Goal: Task Accomplishment & Management: Use online tool/utility

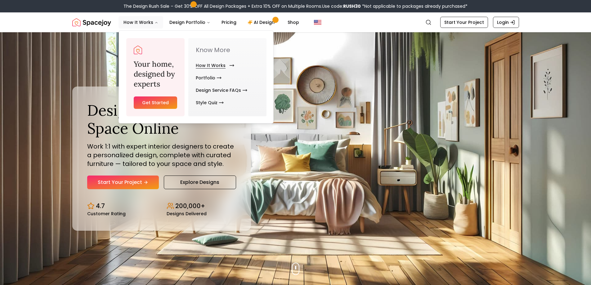
click at [218, 66] on link "How It Works" at bounding box center [214, 65] width 36 height 12
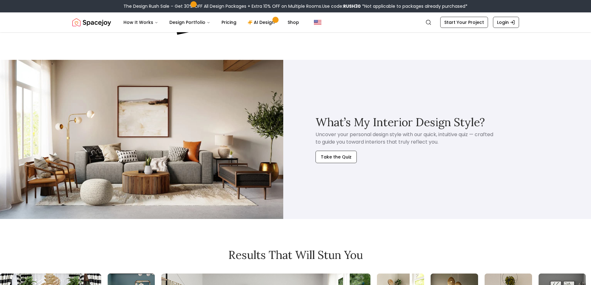
scroll to position [1366, 0]
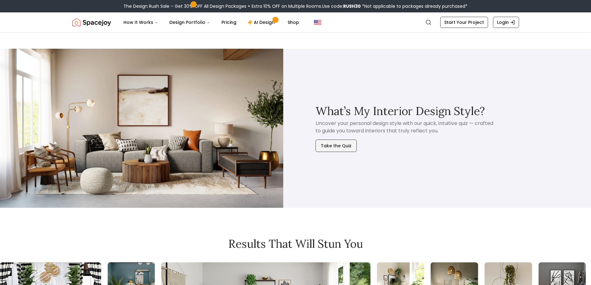
click at [336, 147] on button "Take the Quiz" at bounding box center [336, 146] width 41 height 12
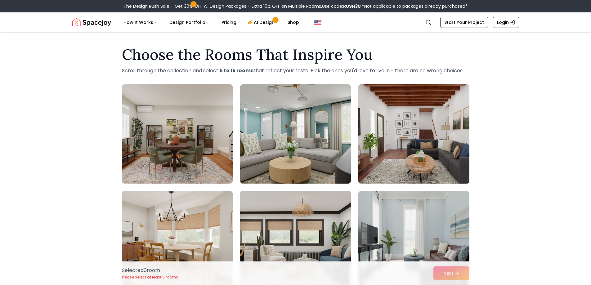
click at [455, 106] on img at bounding box center [414, 134] width 116 height 104
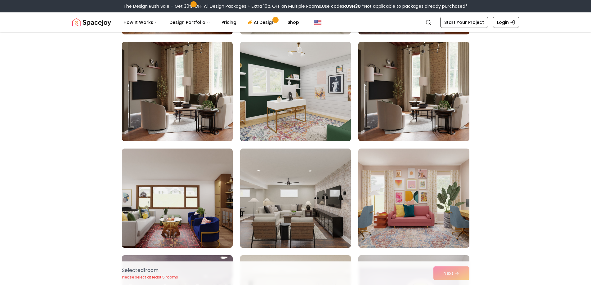
scroll to position [900, 0]
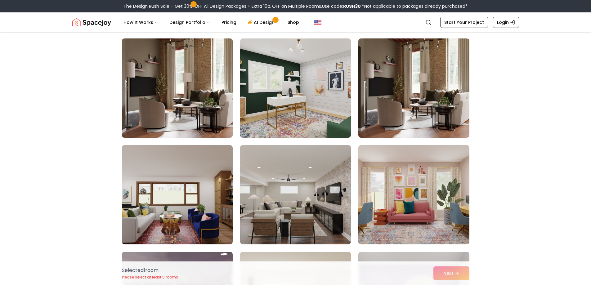
click at [168, 56] on img at bounding box center [177, 88] width 116 height 104
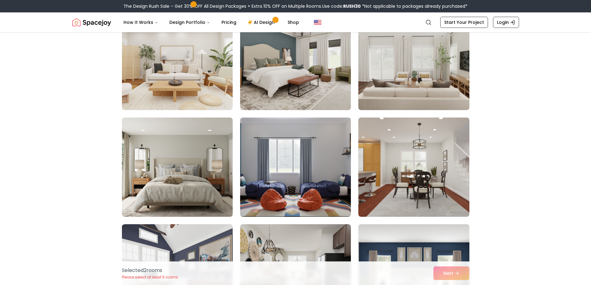
scroll to position [1366, 0]
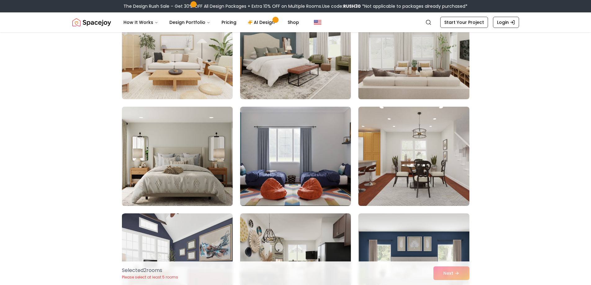
click at [193, 143] on img at bounding box center [177, 156] width 116 height 104
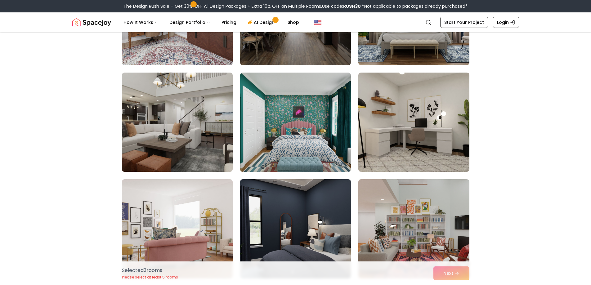
scroll to position [1614, 0]
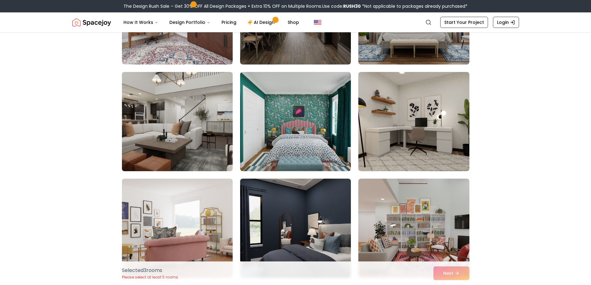
click at [146, 99] on img at bounding box center [177, 122] width 116 height 104
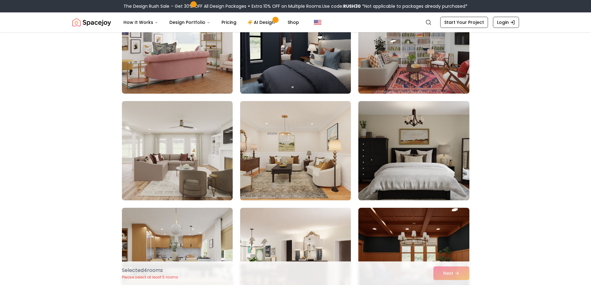
scroll to position [1801, 0]
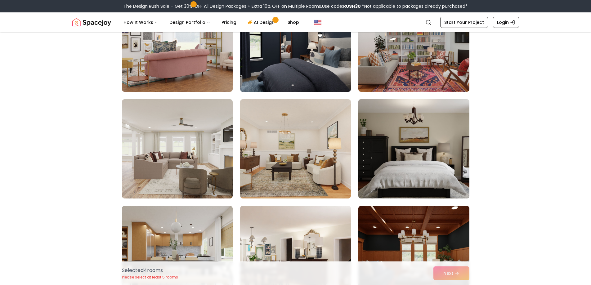
click at [424, 150] on img at bounding box center [414, 149] width 116 height 104
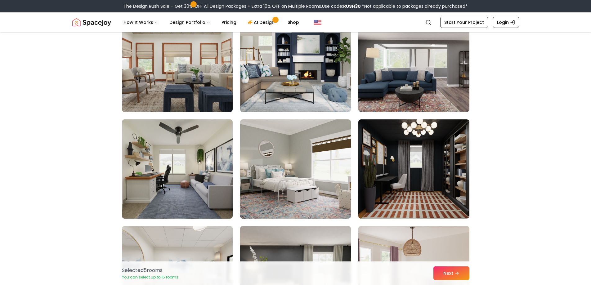
scroll to position [2422, 0]
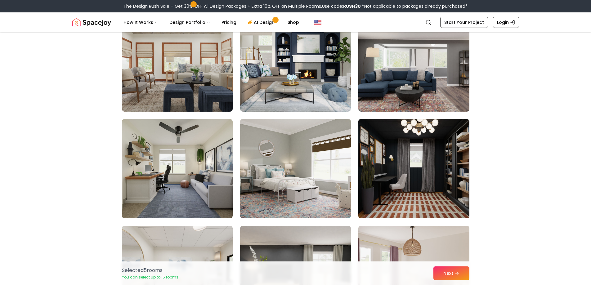
click at [460, 170] on img at bounding box center [414, 169] width 116 height 104
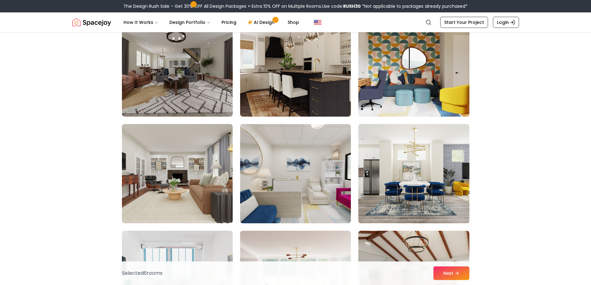
scroll to position [3260, 0]
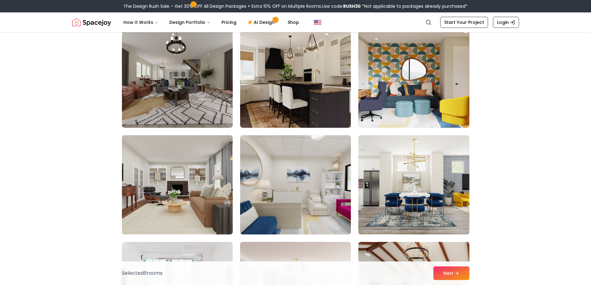
click at [196, 164] on img at bounding box center [177, 185] width 116 height 104
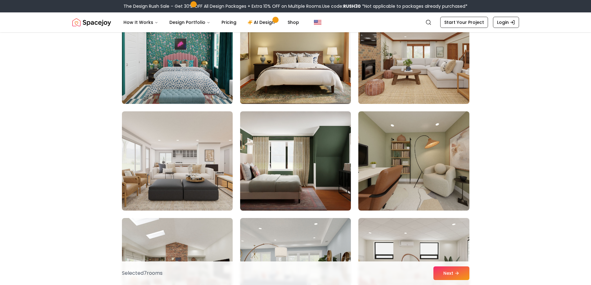
scroll to position [2856, 0]
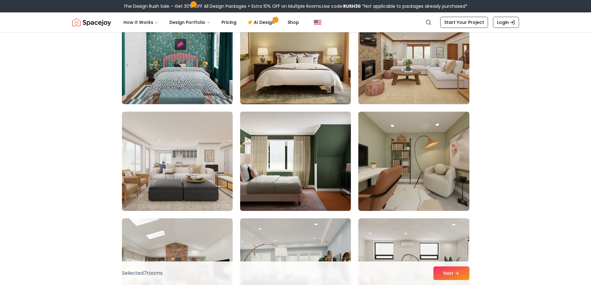
click at [334, 145] on img at bounding box center [296, 161] width 116 height 104
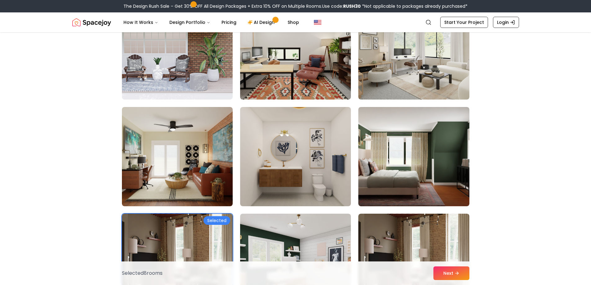
scroll to position [714, 0]
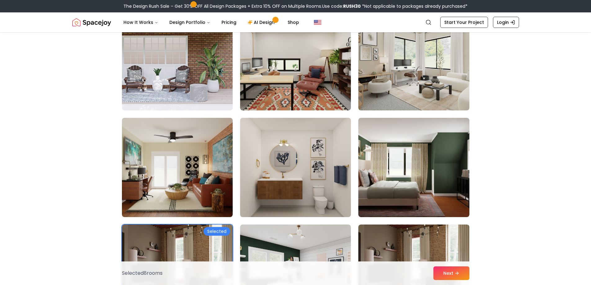
click at [297, 150] on img at bounding box center [296, 167] width 116 height 104
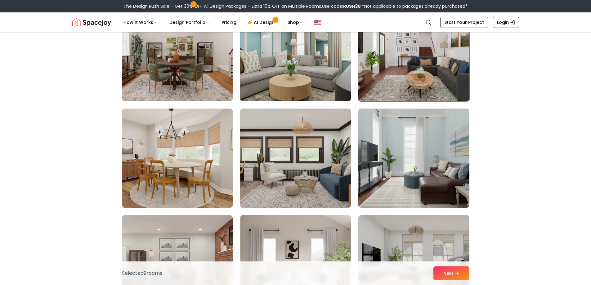
scroll to position [0, 0]
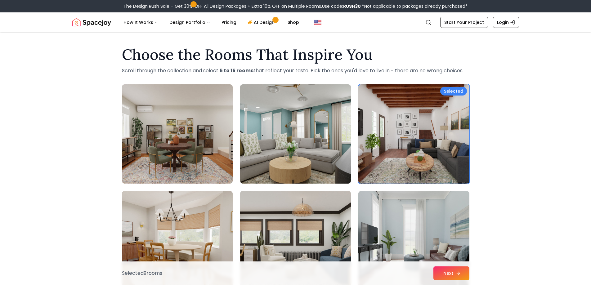
click at [442, 274] on button "Next" at bounding box center [452, 274] width 36 height 14
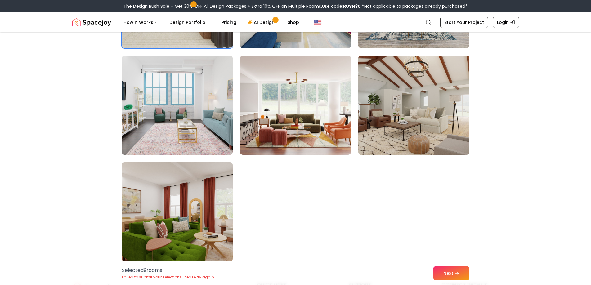
scroll to position [3446, 0]
click at [449, 274] on button "Next" at bounding box center [452, 274] width 36 height 14
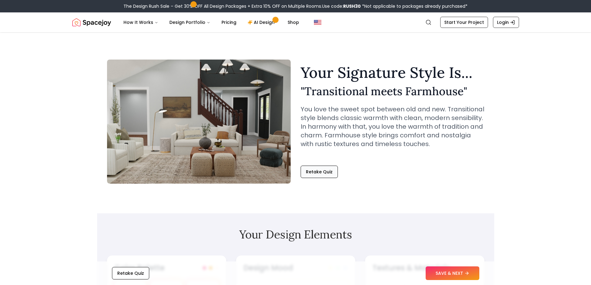
click at [320, 172] on button "Retake Quiz" at bounding box center [319, 172] width 37 height 12
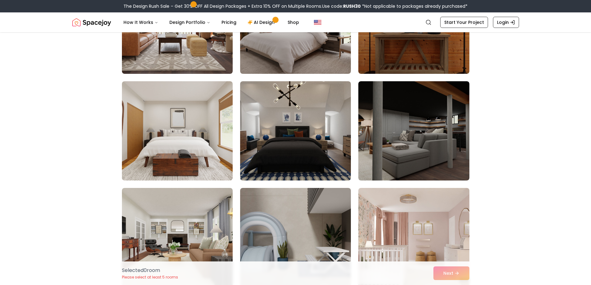
scroll to position [217, 0]
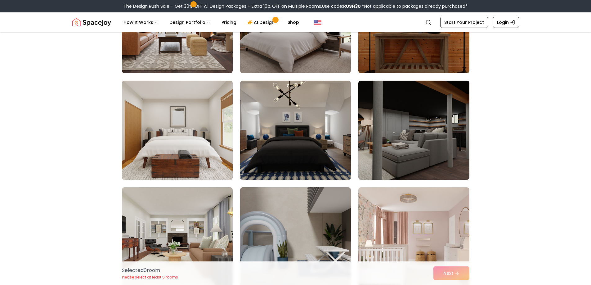
click at [199, 137] on img at bounding box center [177, 130] width 116 height 104
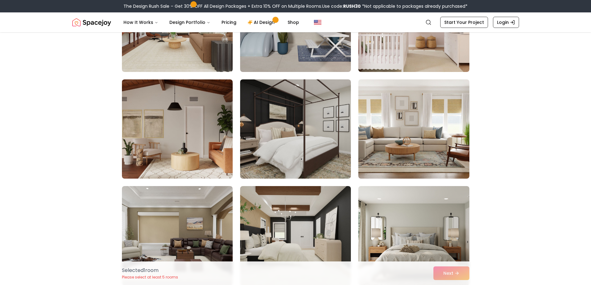
scroll to position [435, 0]
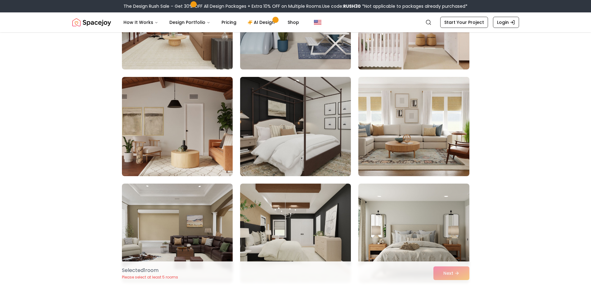
click at [331, 126] on img at bounding box center [296, 127] width 116 height 104
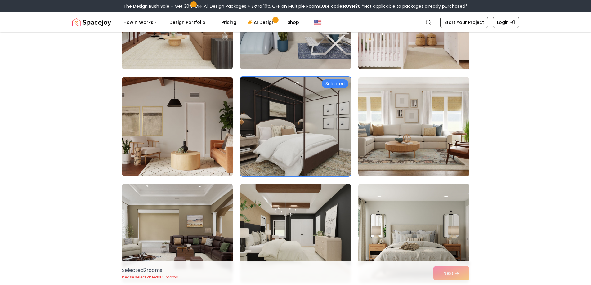
click at [187, 122] on img at bounding box center [177, 127] width 116 height 104
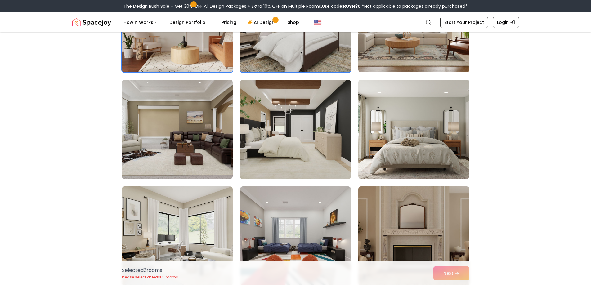
scroll to position [559, 0]
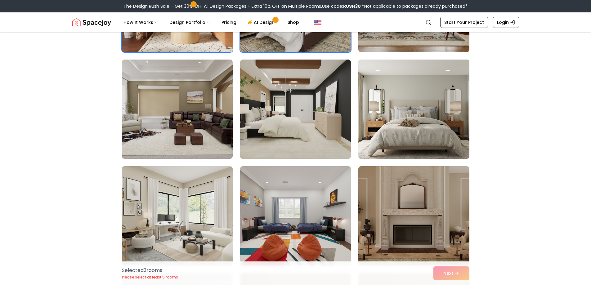
click at [437, 118] on img at bounding box center [414, 109] width 116 height 104
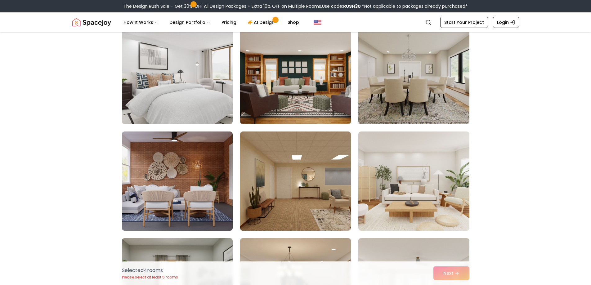
scroll to position [838, 0]
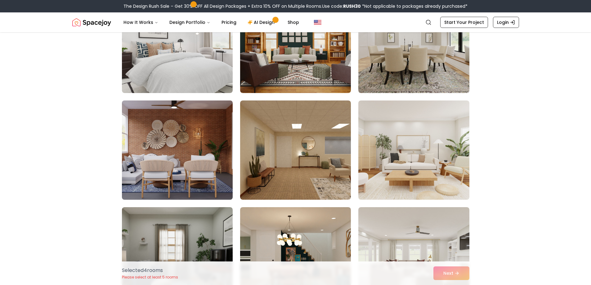
click at [202, 163] on img at bounding box center [177, 150] width 116 height 104
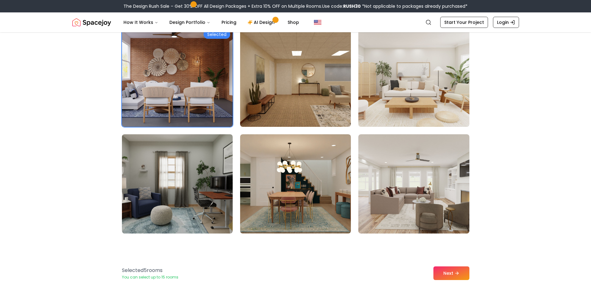
scroll to position [962, 0]
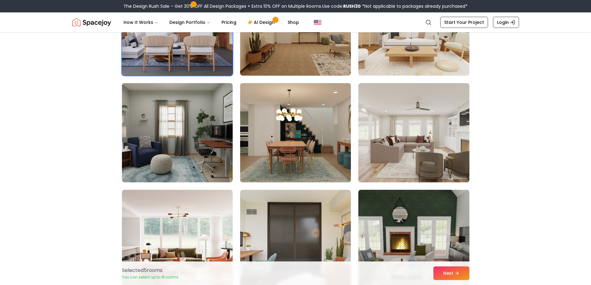
click at [310, 133] on img at bounding box center [296, 133] width 116 height 104
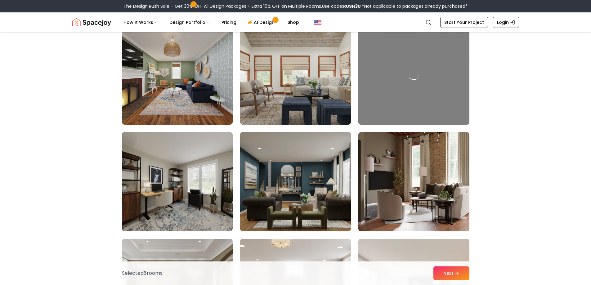
scroll to position [1459, 0]
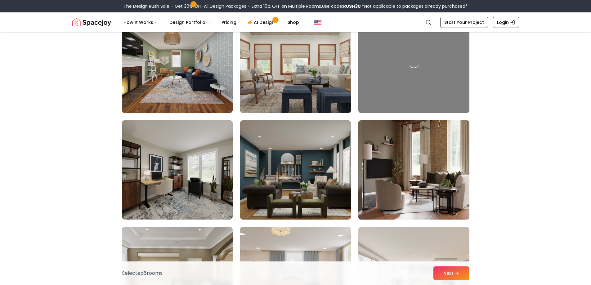
click at [426, 157] on img at bounding box center [414, 170] width 116 height 104
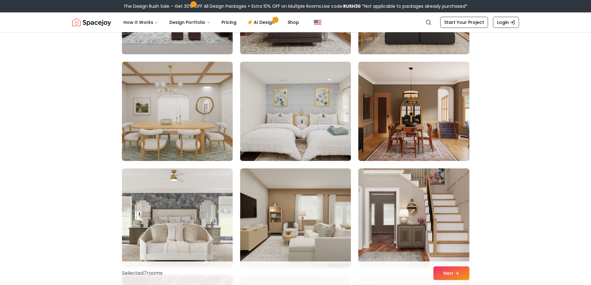
scroll to position [1739, 0]
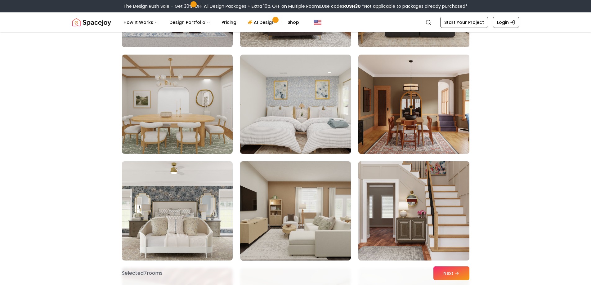
click at [429, 189] on img at bounding box center [414, 211] width 116 height 104
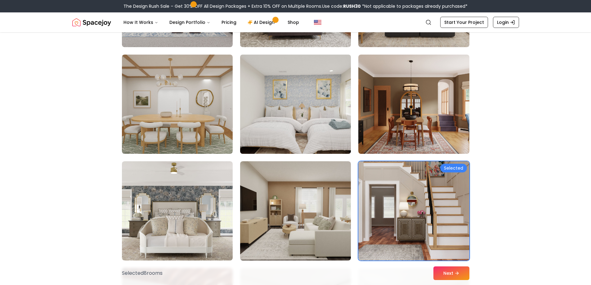
click at [284, 111] on img at bounding box center [296, 104] width 116 height 104
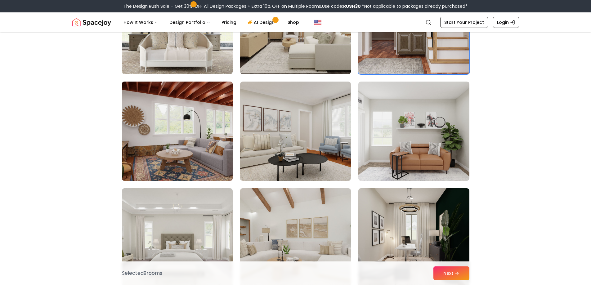
scroll to position [1925, 0]
click at [189, 152] on img at bounding box center [177, 131] width 116 height 104
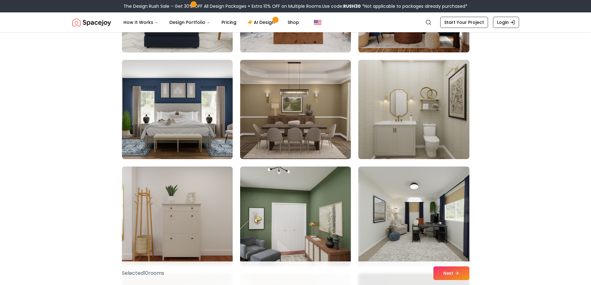
scroll to position [2577, 0]
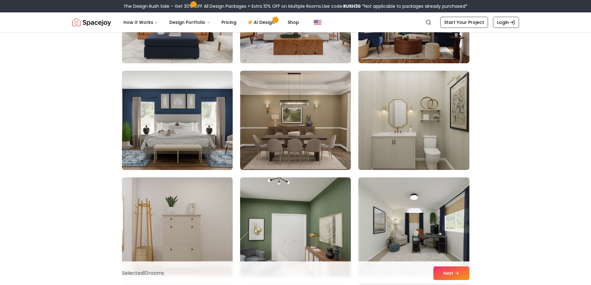
click at [421, 125] on img at bounding box center [414, 120] width 116 height 104
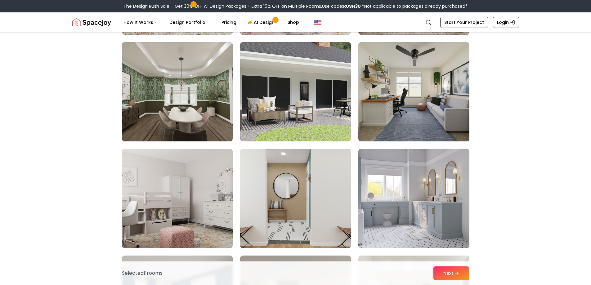
scroll to position [2981, 0]
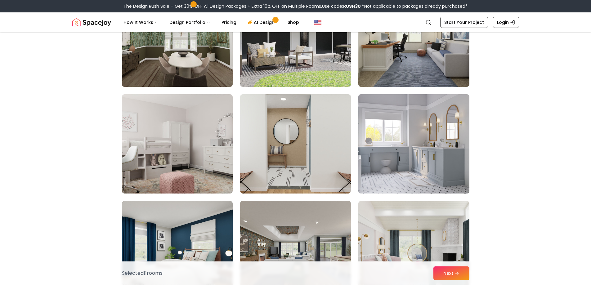
click at [402, 127] on img at bounding box center [414, 144] width 116 height 104
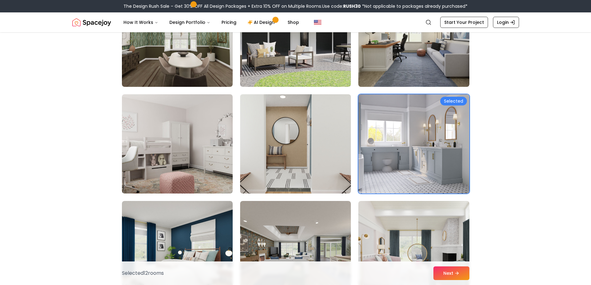
click at [297, 174] on img at bounding box center [296, 144] width 116 height 104
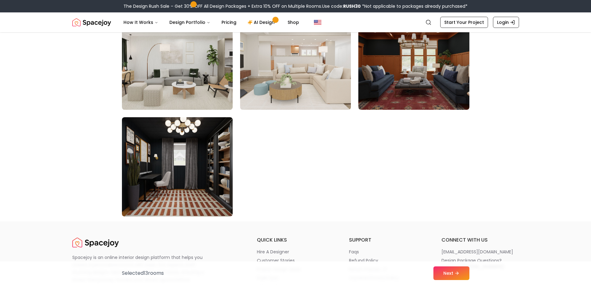
scroll to position [3508, 0]
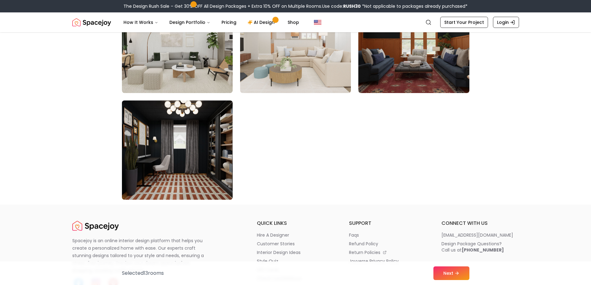
click at [187, 137] on img at bounding box center [177, 150] width 116 height 104
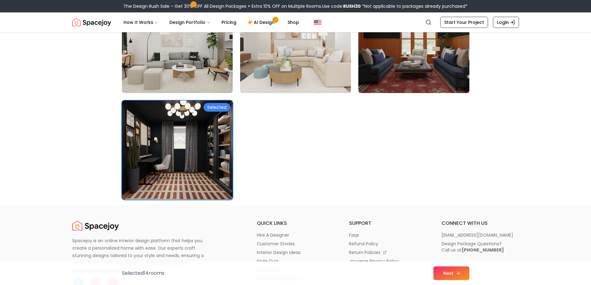
click at [450, 272] on button "Next" at bounding box center [452, 274] width 36 height 14
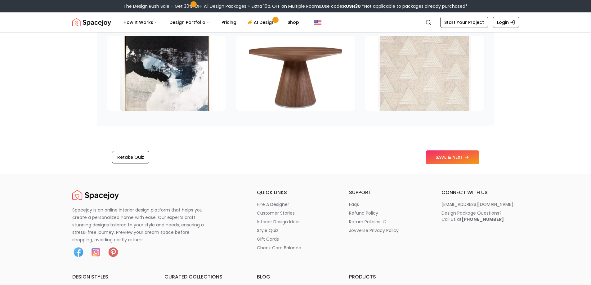
scroll to position [962, 0]
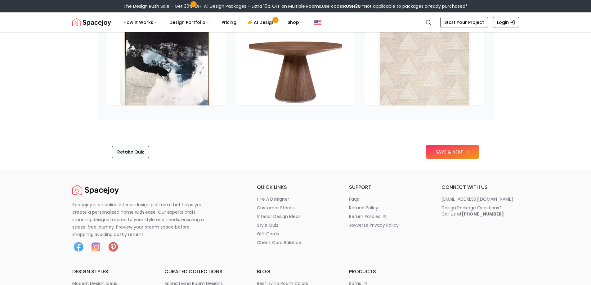
click at [126, 158] on button "Retake Quiz" at bounding box center [130, 152] width 37 height 12
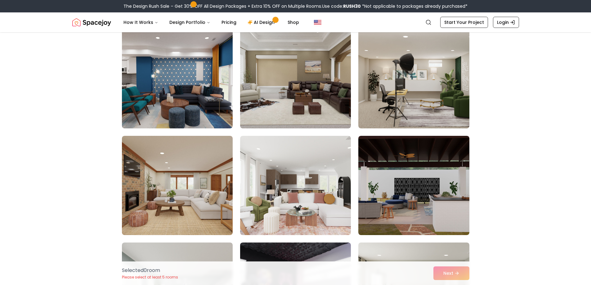
scroll to position [155, 0]
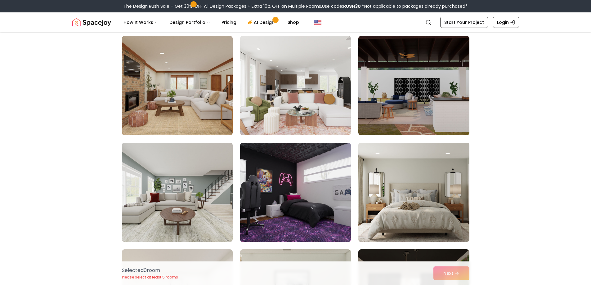
click at [433, 190] on img at bounding box center [414, 192] width 116 height 104
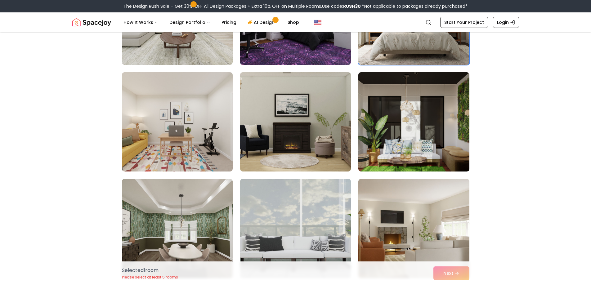
scroll to position [342, 0]
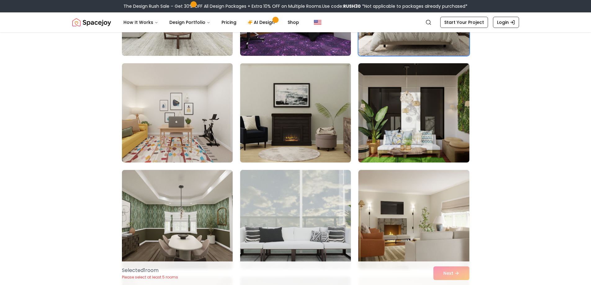
click at [325, 101] on img at bounding box center [296, 113] width 116 height 104
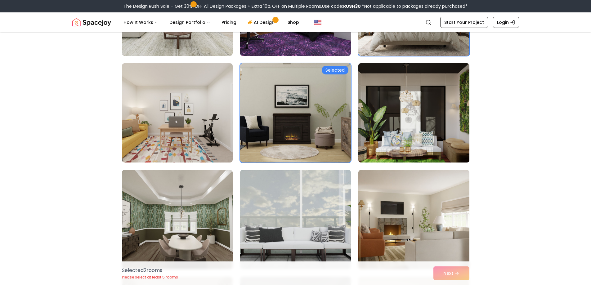
click at [433, 120] on img at bounding box center [414, 113] width 116 height 104
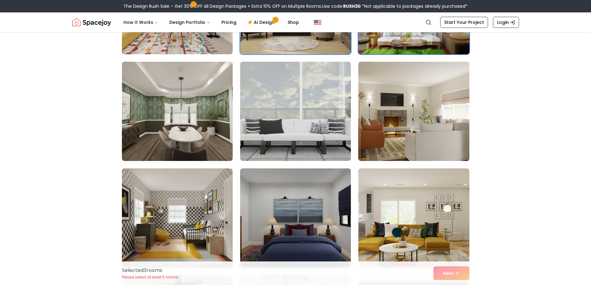
scroll to position [466, 0]
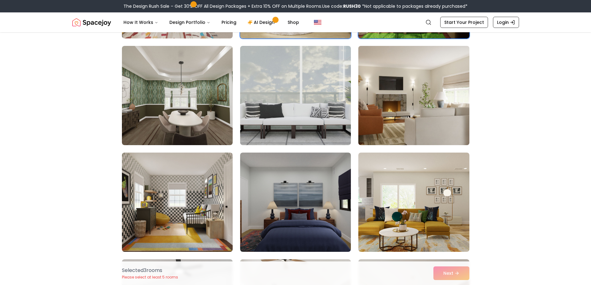
click at [399, 99] on img at bounding box center [414, 95] width 116 height 104
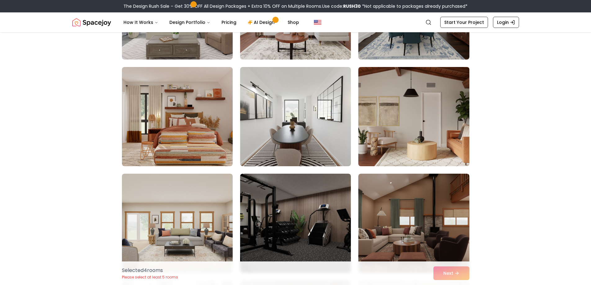
scroll to position [776, 0]
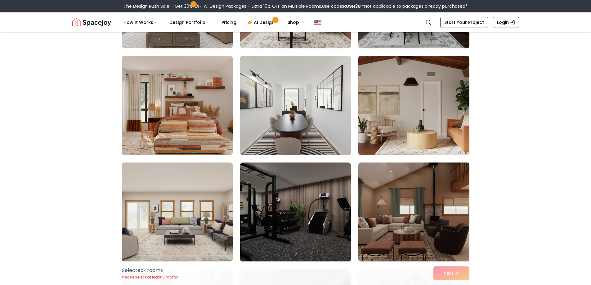
click at [441, 110] on img at bounding box center [414, 105] width 116 height 104
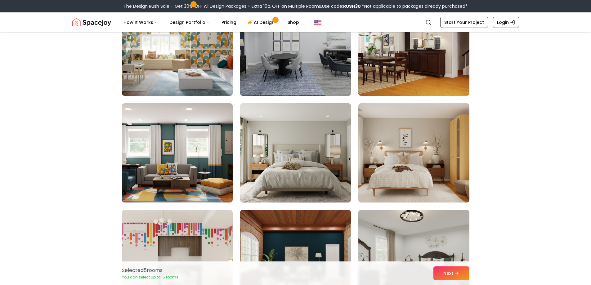
scroll to position [1180, 0]
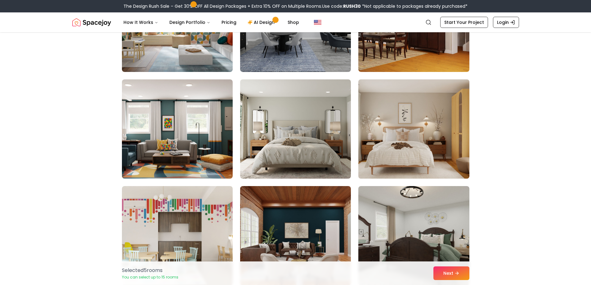
click at [439, 133] on img at bounding box center [414, 129] width 116 height 104
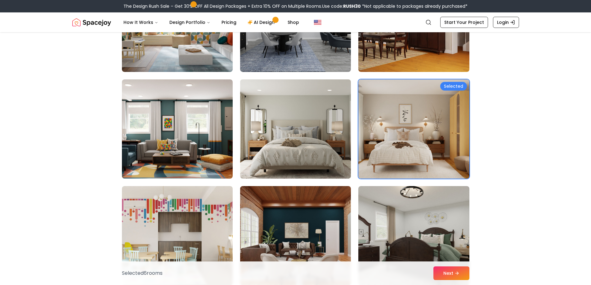
click at [302, 126] on img at bounding box center [296, 129] width 116 height 104
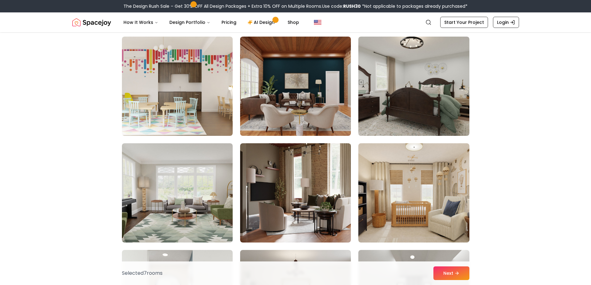
scroll to position [1335, 0]
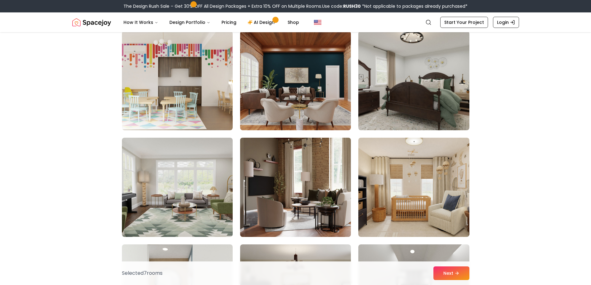
click at [319, 165] on img at bounding box center [296, 187] width 116 height 104
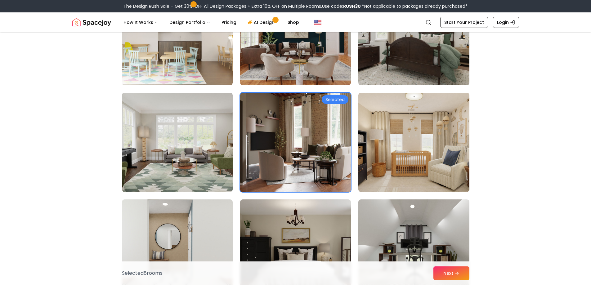
scroll to position [1459, 0]
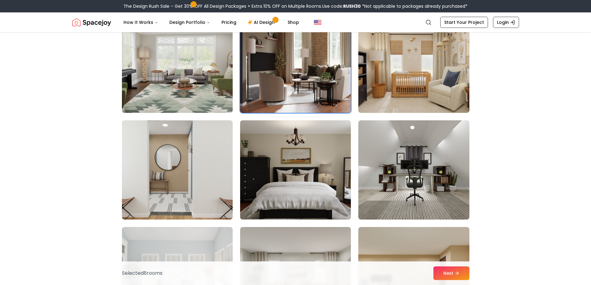
click at [304, 156] on img at bounding box center [296, 170] width 116 height 104
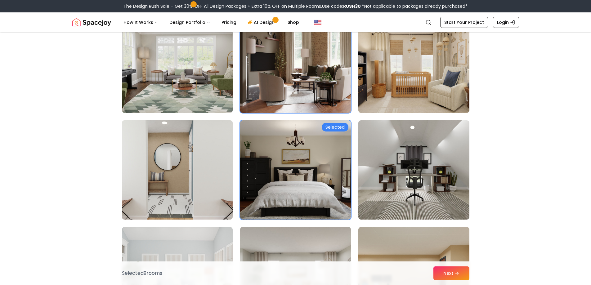
click at [195, 177] on img at bounding box center [177, 170] width 116 height 104
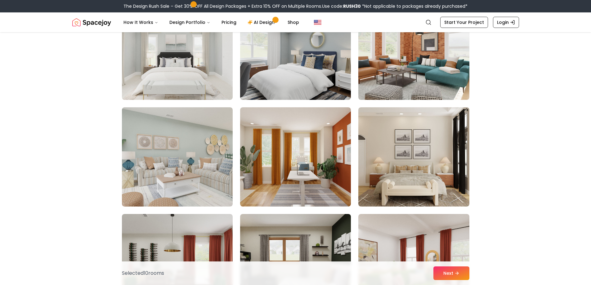
scroll to position [1801, 0]
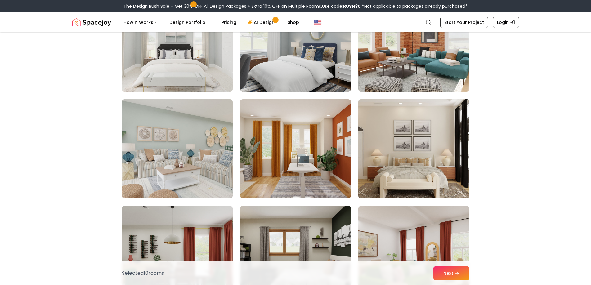
click at [413, 132] on img at bounding box center [414, 149] width 116 height 104
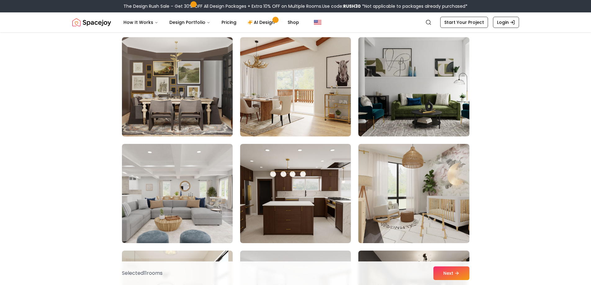
scroll to position [2080, 0]
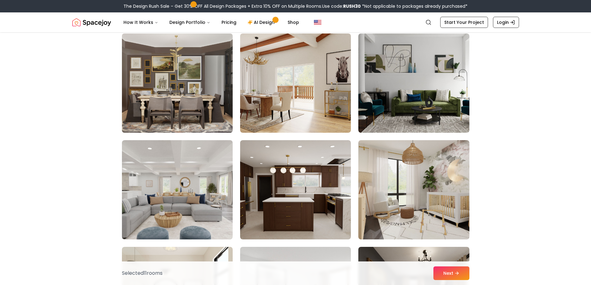
click at [204, 85] on img at bounding box center [177, 83] width 116 height 104
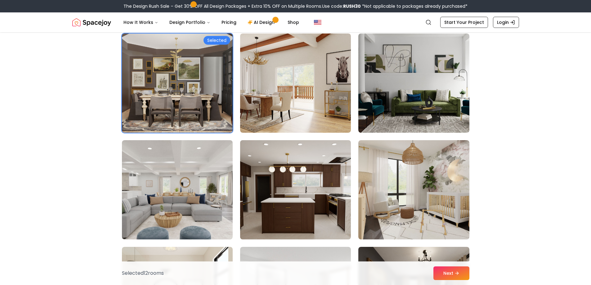
click at [325, 200] on img at bounding box center [296, 190] width 116 height 104
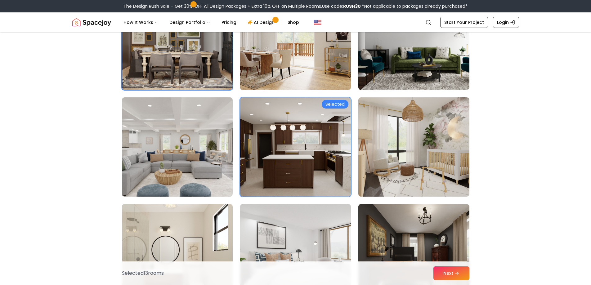
scroll to position [2235, 0]
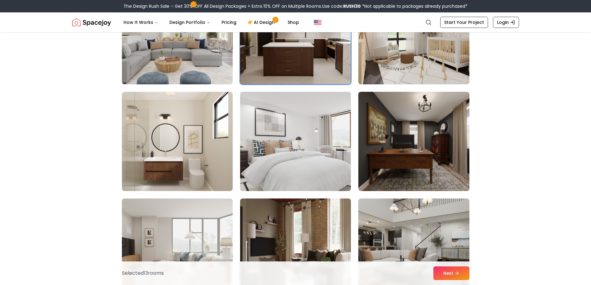
click at [291, 163] on img at bounding box center [296, 141] width 116 height 104
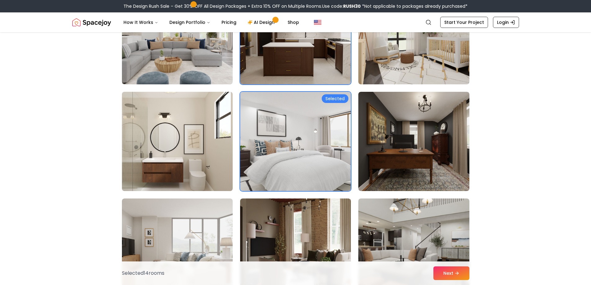
click at [179, 155] on img at bounding box center [177, 141] width 116 height 104
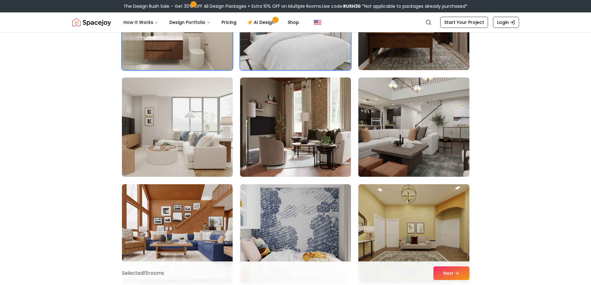
scroll to position [2391, 0]
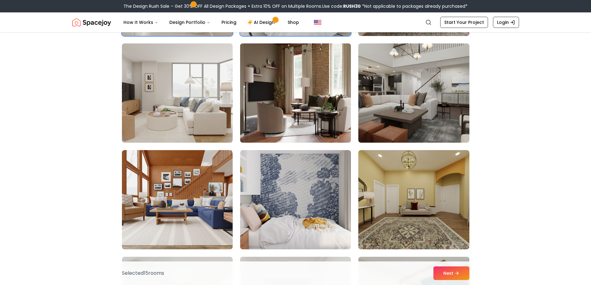
click at [289, 100] on img at bounding box center [296, 93] width 116 height 104
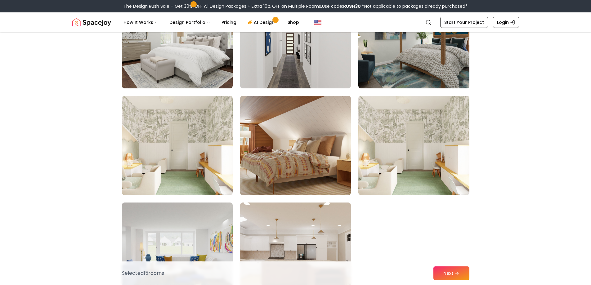
scroll to position [2670, 0]
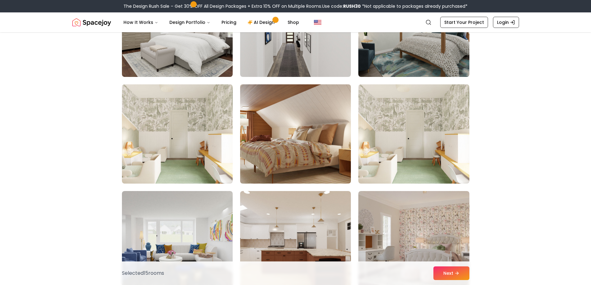
click at [317, 153] on img at bounding box center [296, 134] width 116 height 104
click at [316, 132] on img at bounding box center [296, 134] width 116 height 104
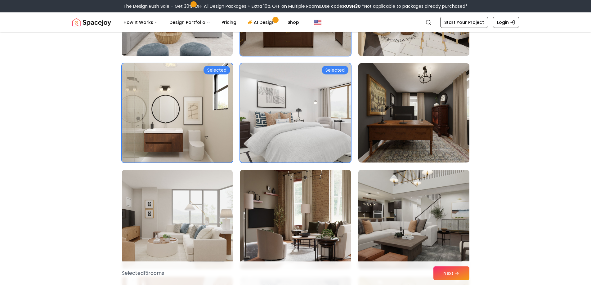
scroll to position [2235, 0]
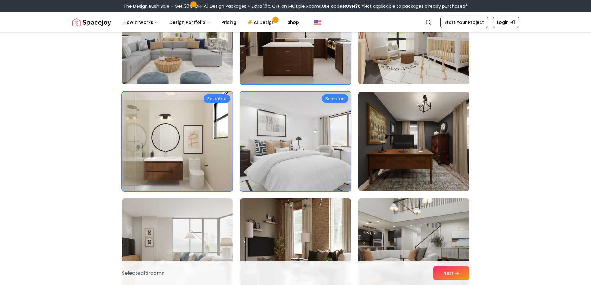
click at [327, 143] on img at bounding box center [295, 141] width 111 height 99
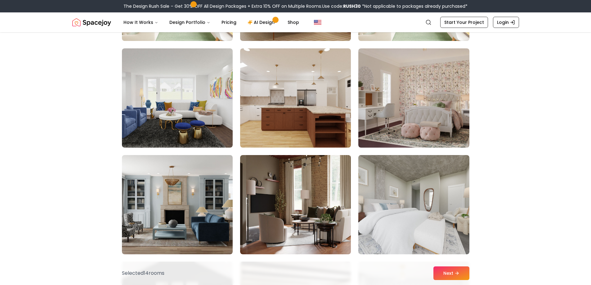
scroll to position [2825, 0]
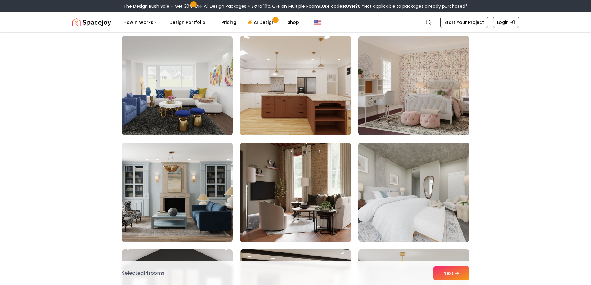
click at [180, 172] on img at bounding box center [177, 192] width 116 height 104
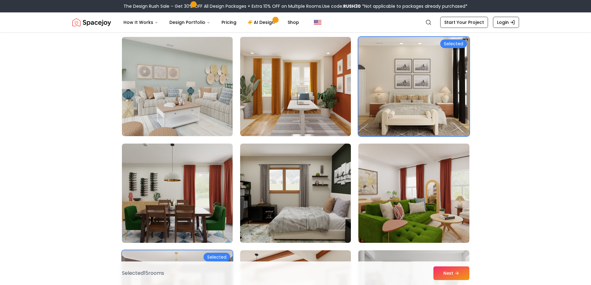
scroll to position [1863, 0]
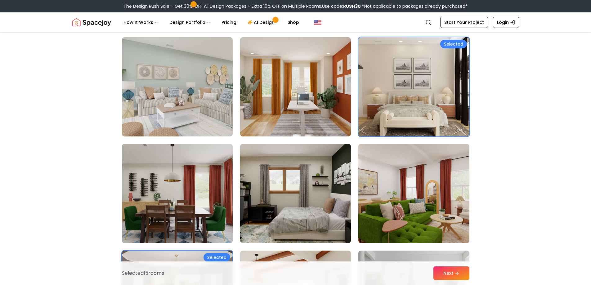
click at [428, 85] on img at bounding box center [414, 87] width 116 height 104
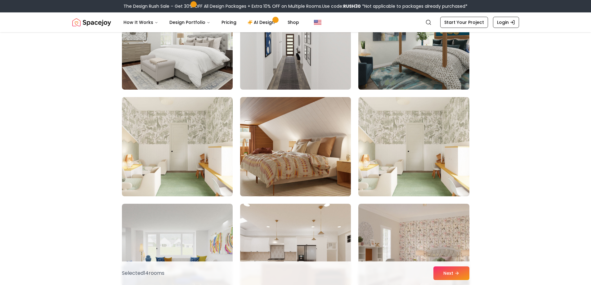
scroll to position [2701, 0]
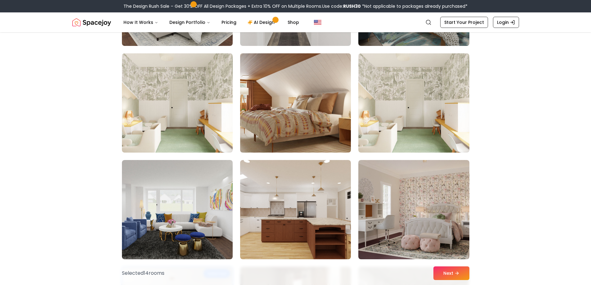
click at [292, 86] on img at bounding box center [296, 103] width 116 height 104
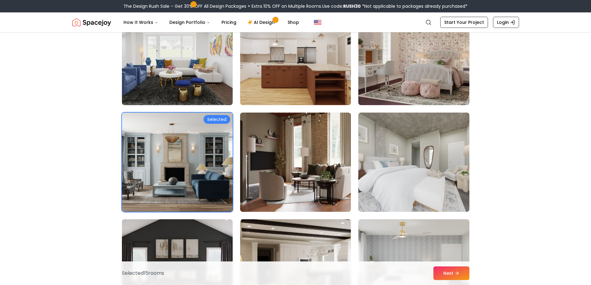
scroll to position [2887, 0]
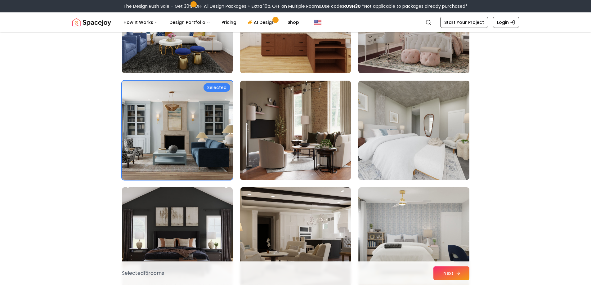
click at [455, 274] on button "Next" at bounding box center [452, 274] width 36 height 14
